Goal: Task Accomplishment & Management: Complete application form

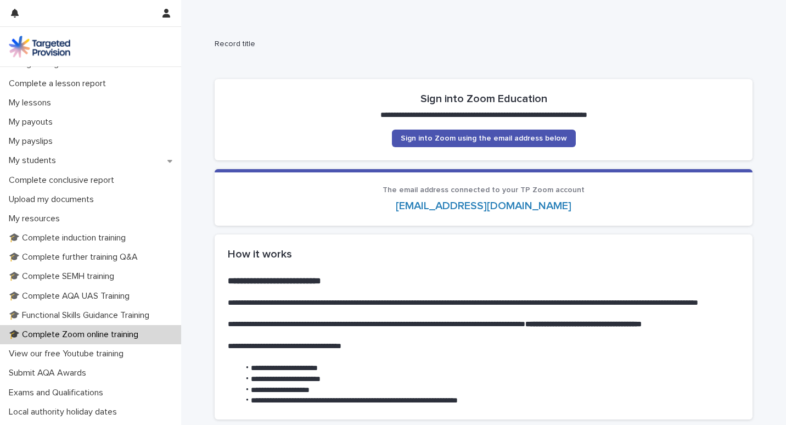
scroll to position [122, 0]
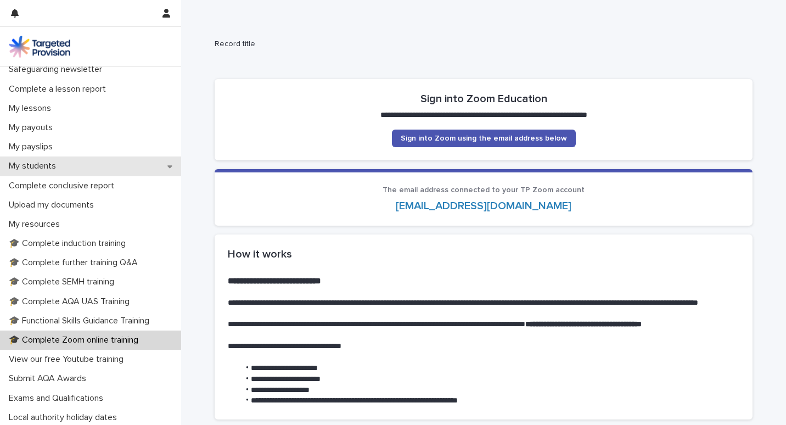
click at [49, 161] on p "My students" at bounding box center [34, 166] width 60 height 10
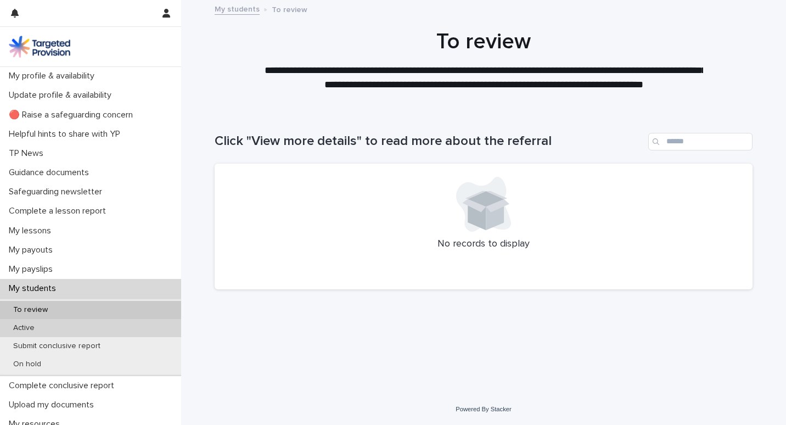
click at [41, 323] on div "Active" at bounding box center [90, 328] width 181 height 18
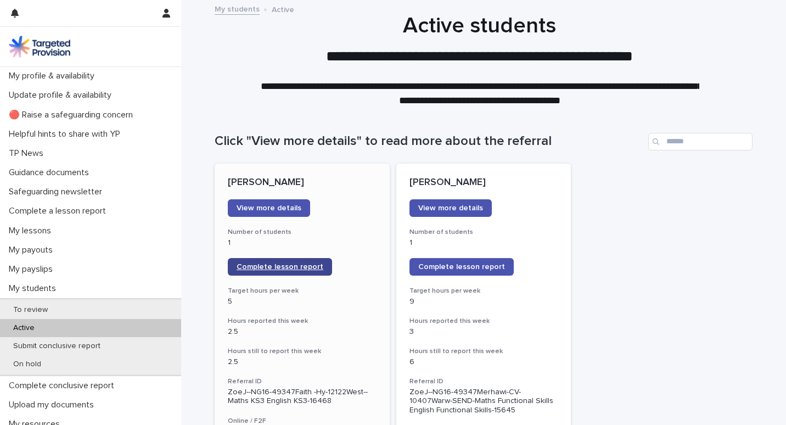
click at [272, 267] on span "Complete lesson report" at bounding box center [280, 267] width 87 height 8
